Goal: Information Seeking & Learning: Learn about a topic

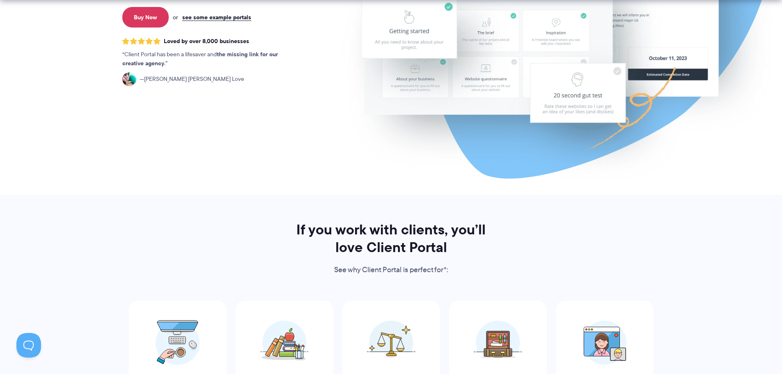
scroll to position [369, 0]
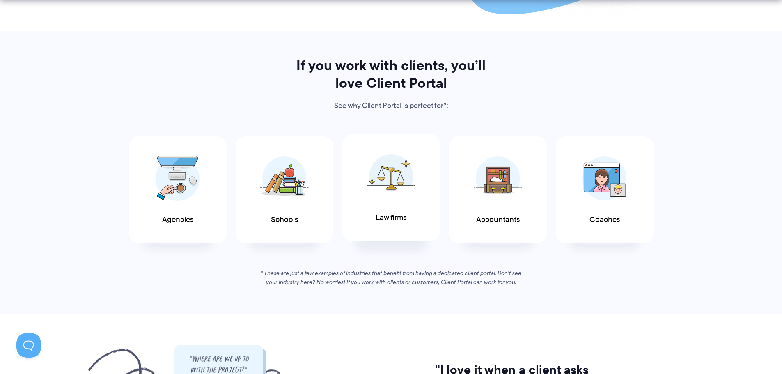
click at [386, 213] on span "Law firms" at bounding box center [390, 217] width 31 height 9
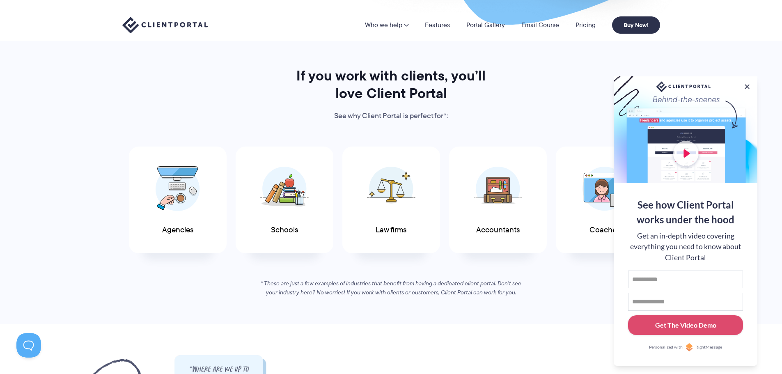
scroll to position [0, 0]
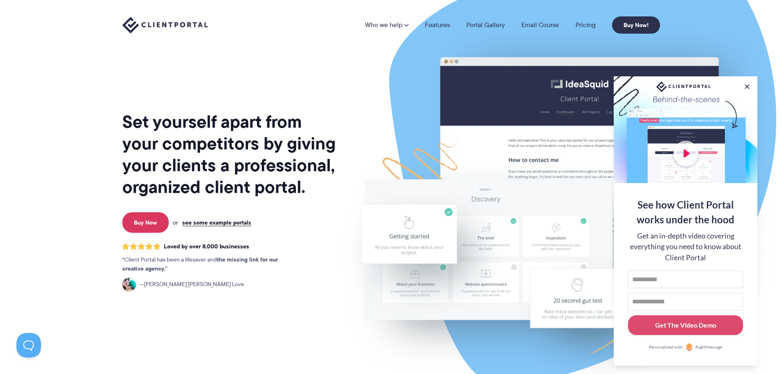
drag, startPoint x: 569, startPoint y: 169, endPoint x: 517, endPoint y: 32, distance: 146.8
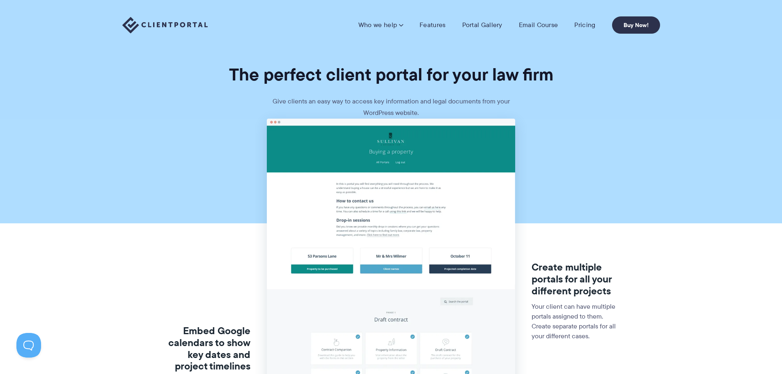
drag, startPoint x: 609, startPoint y: 202, endPoint x: 453, endPoint y: 46, distance: 221.4
click at [588, 23] on link "Pricing" at bounding box center [584, 25] width 21 height 8
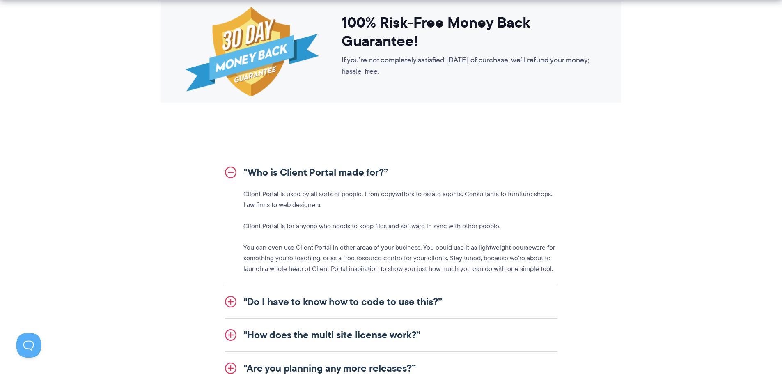
scroll to position [985, 0]
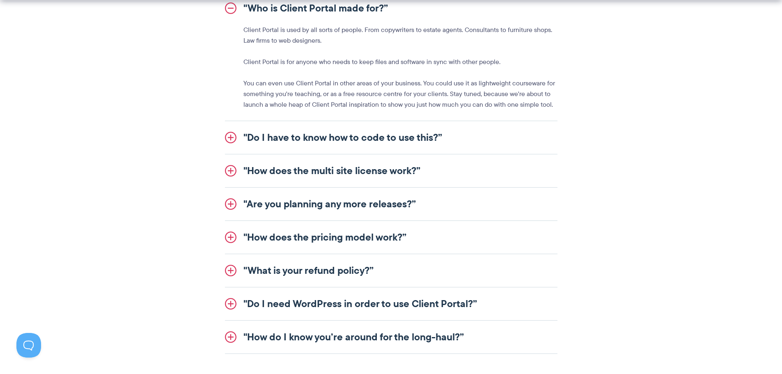
click at [357, 231] on link ""How does the pricing model work?”" at bounding box center [391, 237] width 332 height 33
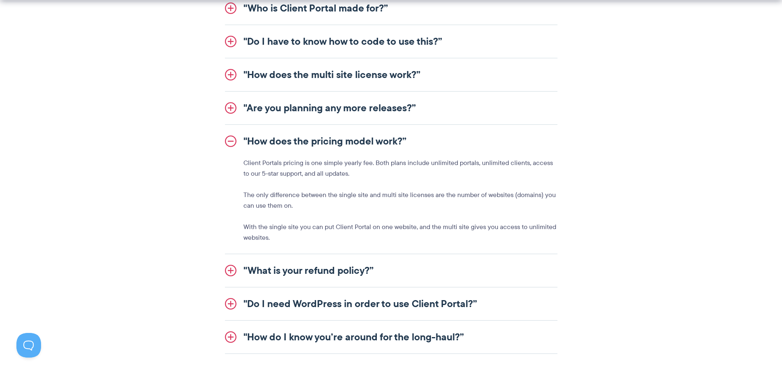
click at [365, 266] on link ""What is your refund policy?”" at bounding box center [391, 270] width 332 height 33
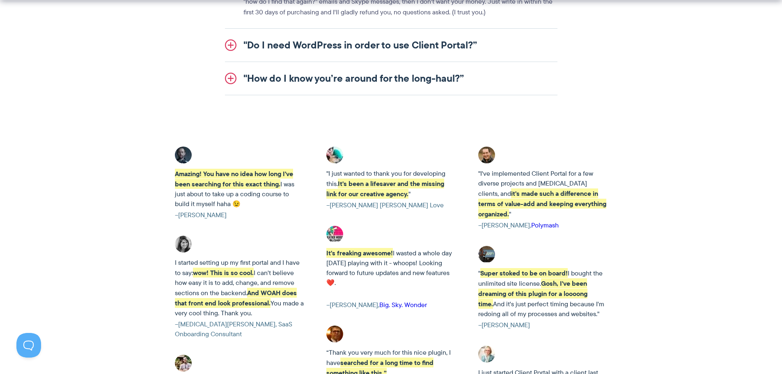
scroll to position [1354, 0]
